Goal: Check status: Check status

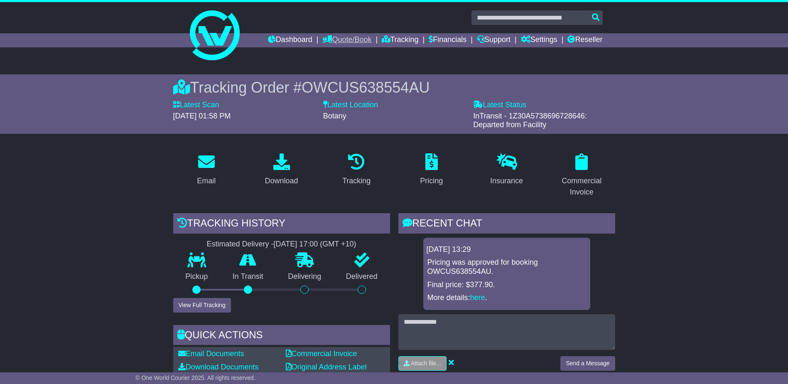
click at [348, 40] on link "Quote/Book" at bounding box center [346, 40] width 49 height 14
click at [296, 39] on link "Dashboard" at bounding box center [290, 40] width 44 height 14
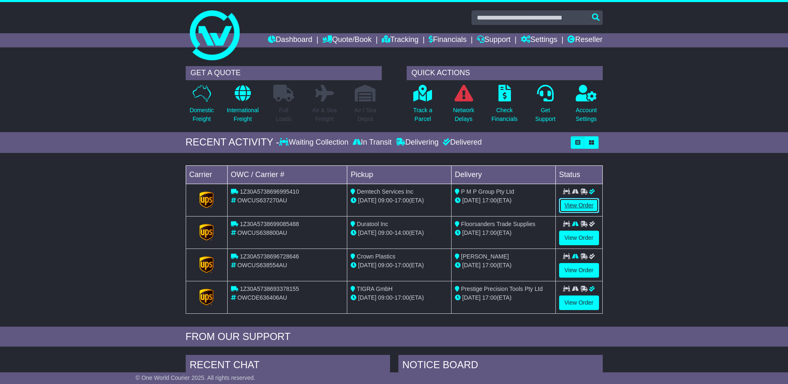
click at [579, 203] on link "View Order" at bounding box center [579, 205] width 40 height 15
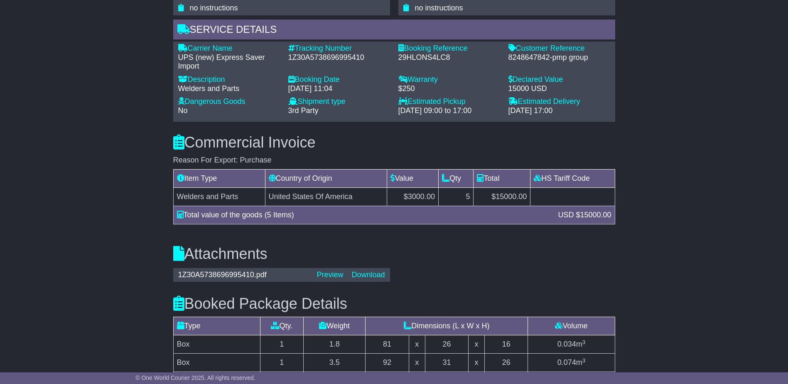
scroll to position [623, 0]
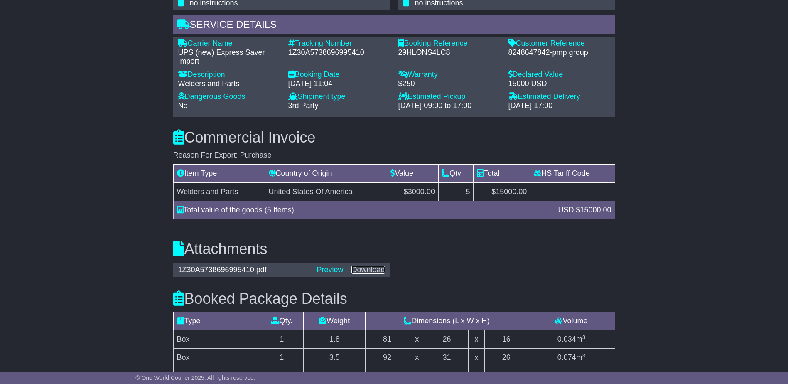
click at [367, 272] on link "Download" at bounding box center [367, 269] width 33 height 8
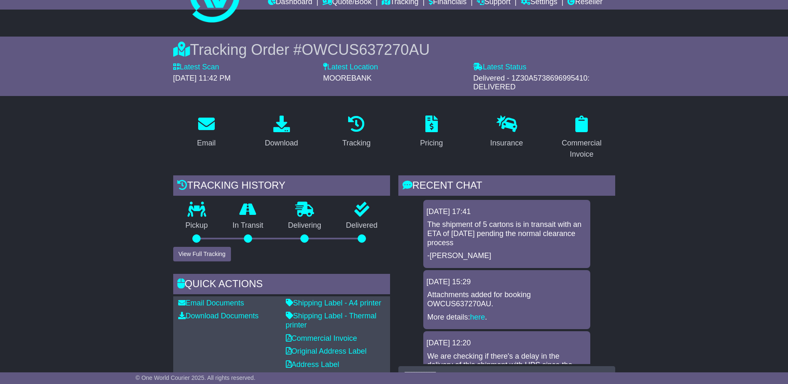
scroll to position [0, 0]
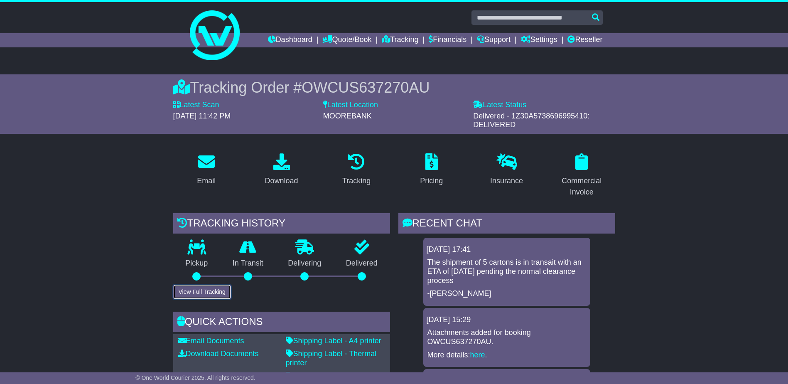
click at [207, 289] on button "View Full Tracking" at bounding box center [202, 291] width 58 height 15
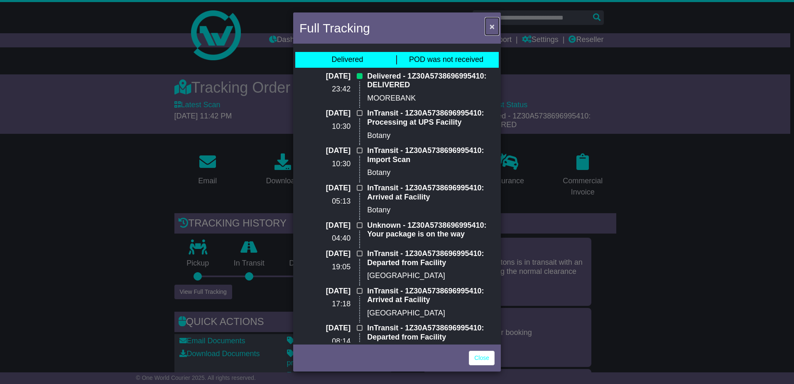
click at [492, 27] on span "×" at bounding box center [492, 27] width 5 height 10
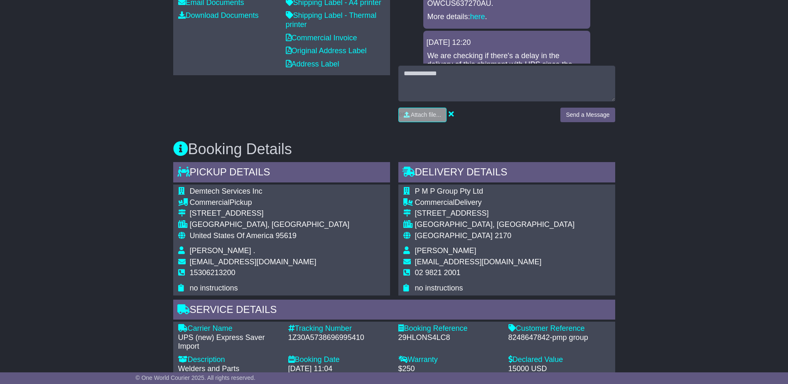
scroll to position [457, 0]
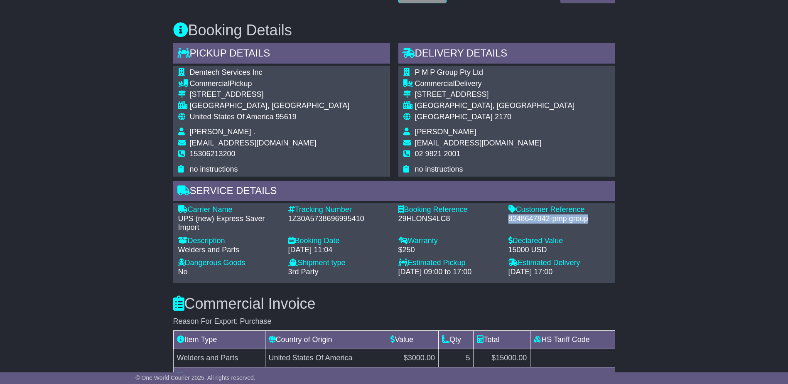
drag, startPoint x: 508, startPoint y: 220, endPoint x: 590, endPoint y: 217, distance: 81.8
click at [590, 217] on div "8248647842-pmp group" at bounding box center [559, 218] width 102 height 9
copy div "8248647842-pmp group"
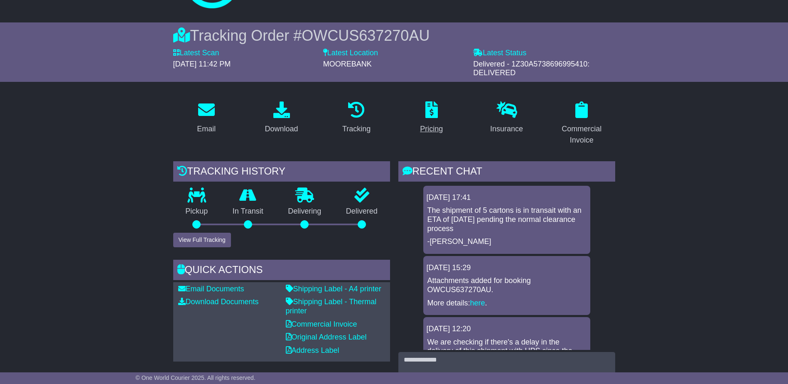
scroll to position [0, 0]
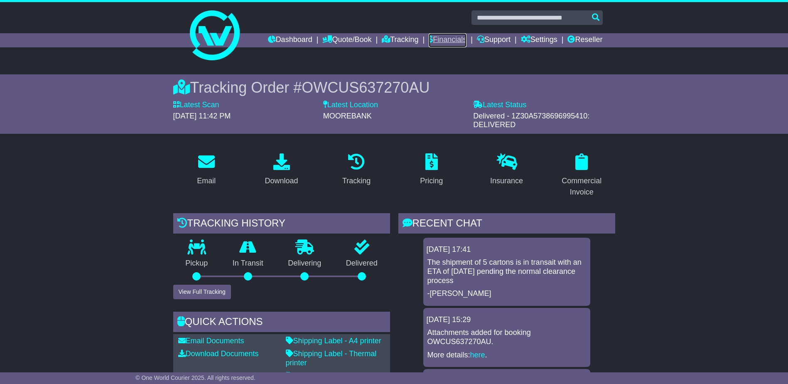
click at [444, 37] on link "Financials" at bounding box center [448, 40] width 38 height 14
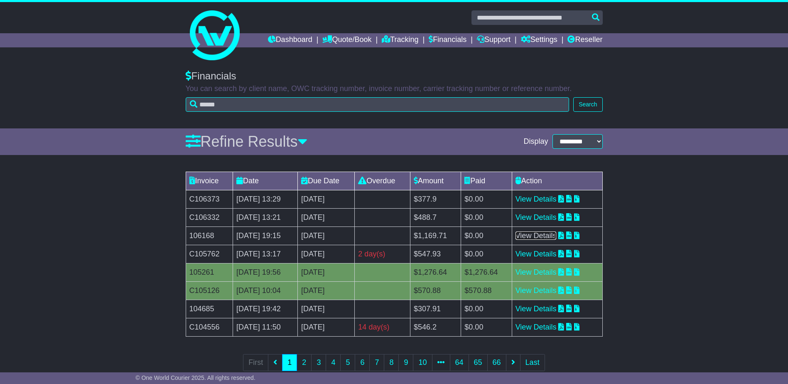
click at [551, 238] on link "View Details" at bounding box center [535, 235] width 41 height 8
